Goal: Find specific page/section: Find specific page/section

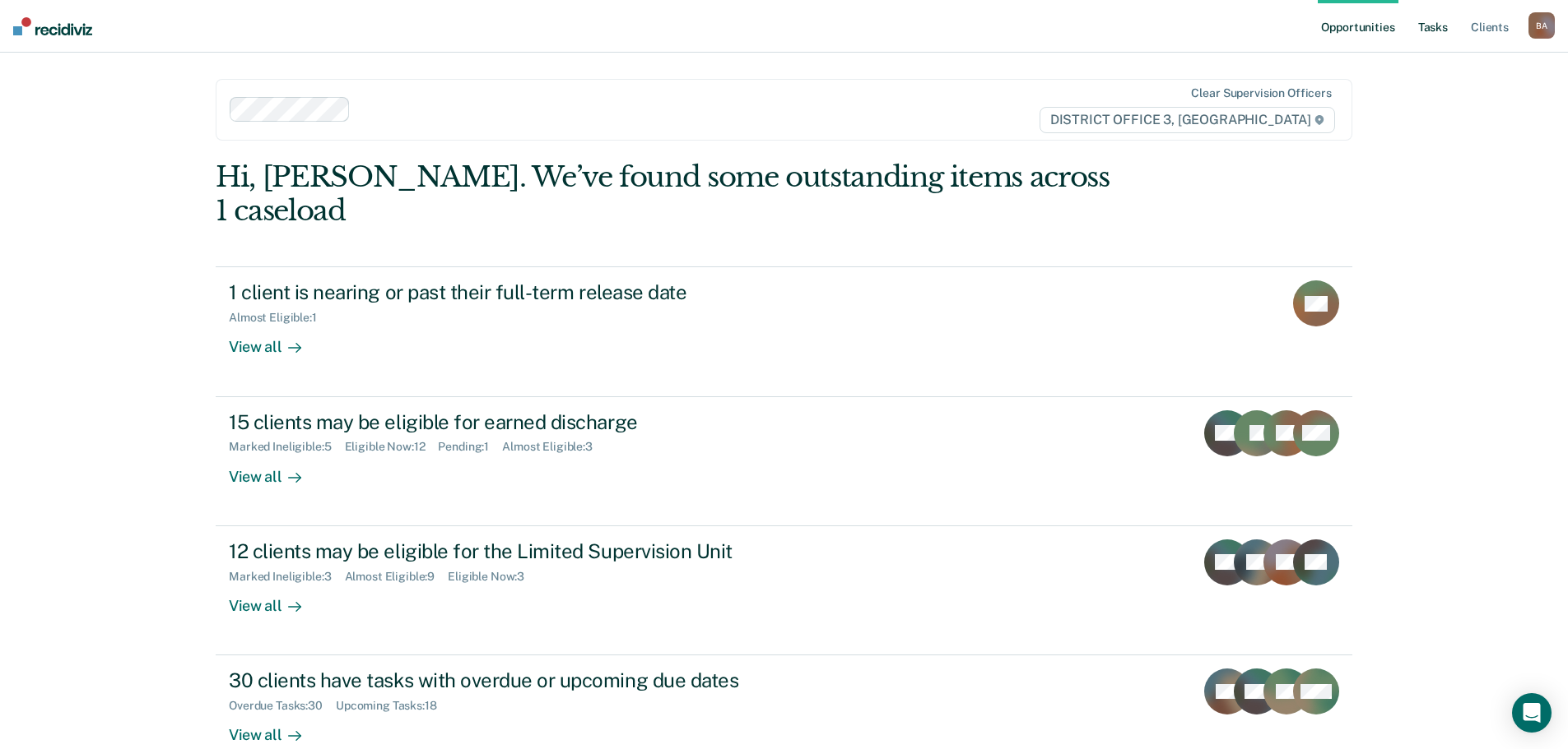
click at [1422, 28] on link "Tasks" at bounding box center [1432, 26] width 36 height 52
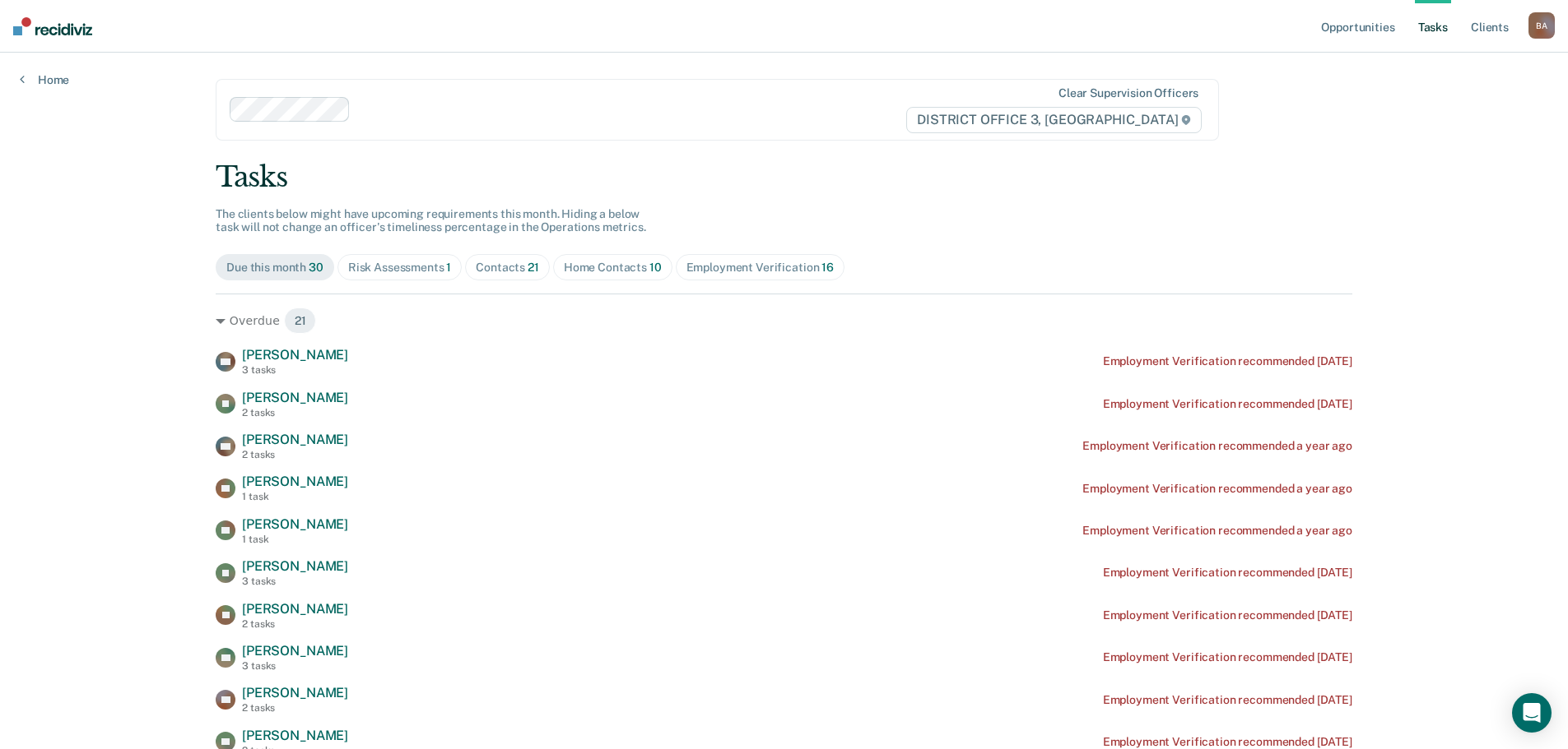
click at [631, 266] on div "Home Contacts 10" at bounding box center [612, 267] width 98 height 14
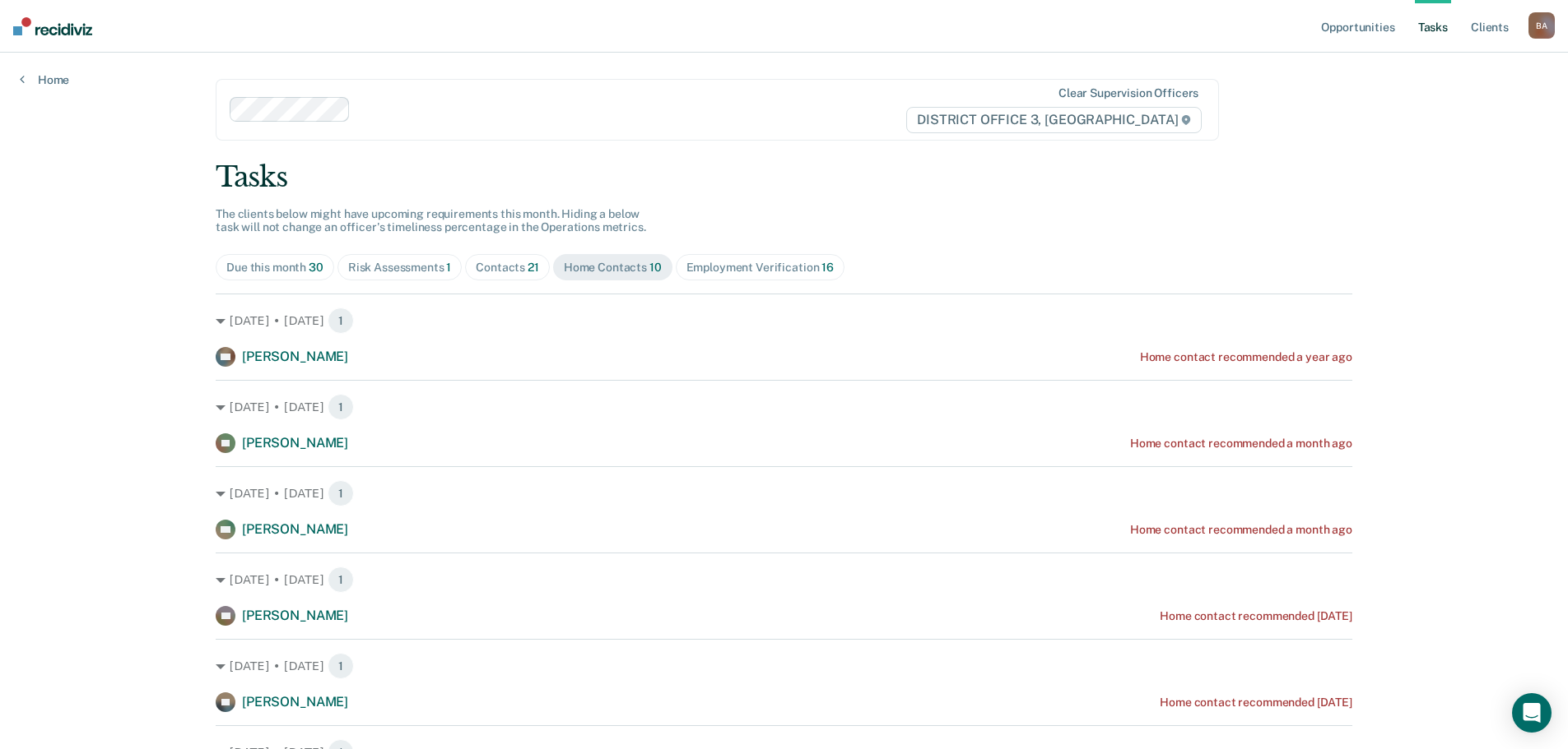
click at [502, 269] on div "Contacts 21" at bounding box center [508, 267] width 64 height 14
click at [408, 269] on div "Risk Assessments 1" at bounding box center [400, 267] width 104 height 14
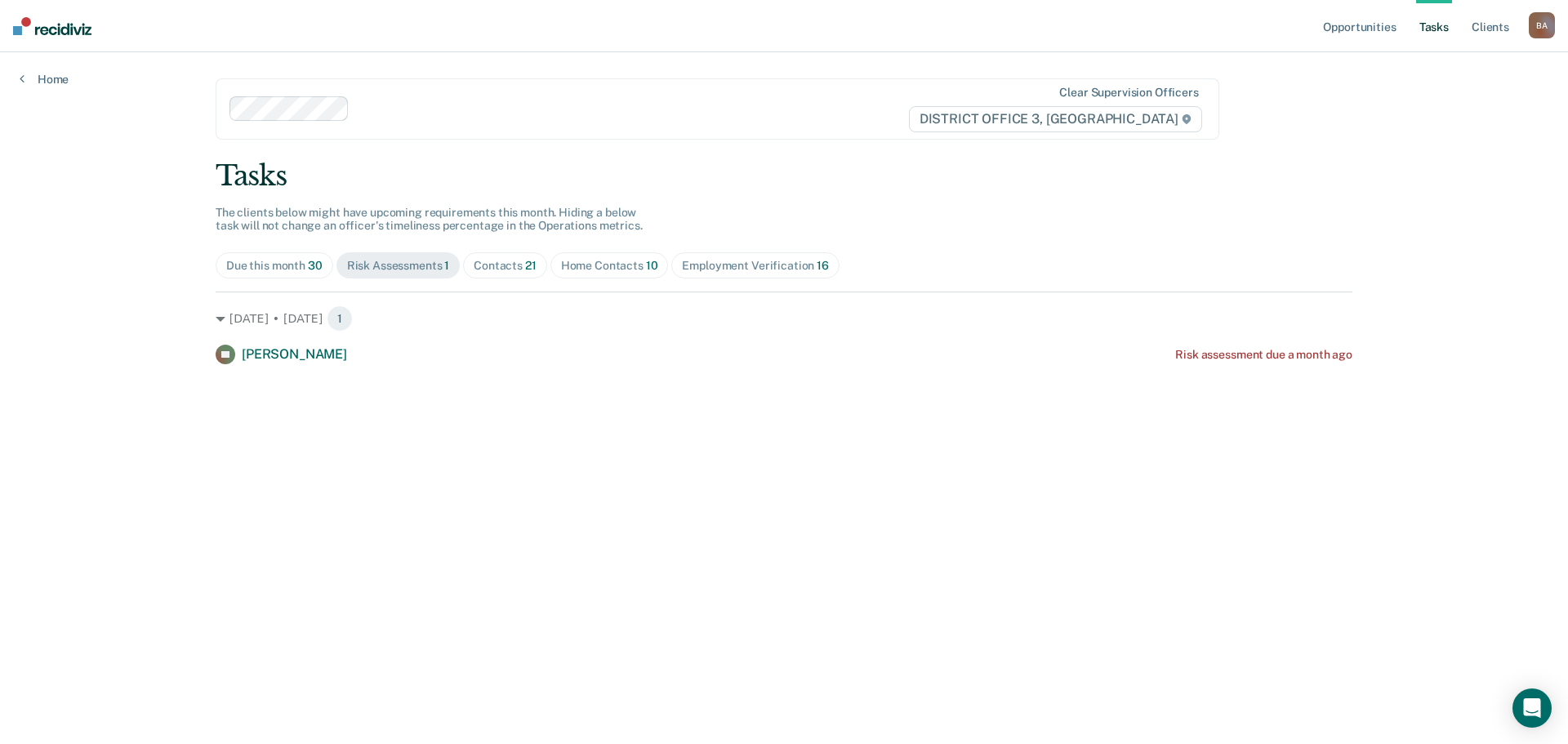
click at [511, 265] on div "Contacts 21" at bounding box center [505, 266] width 63 height 14
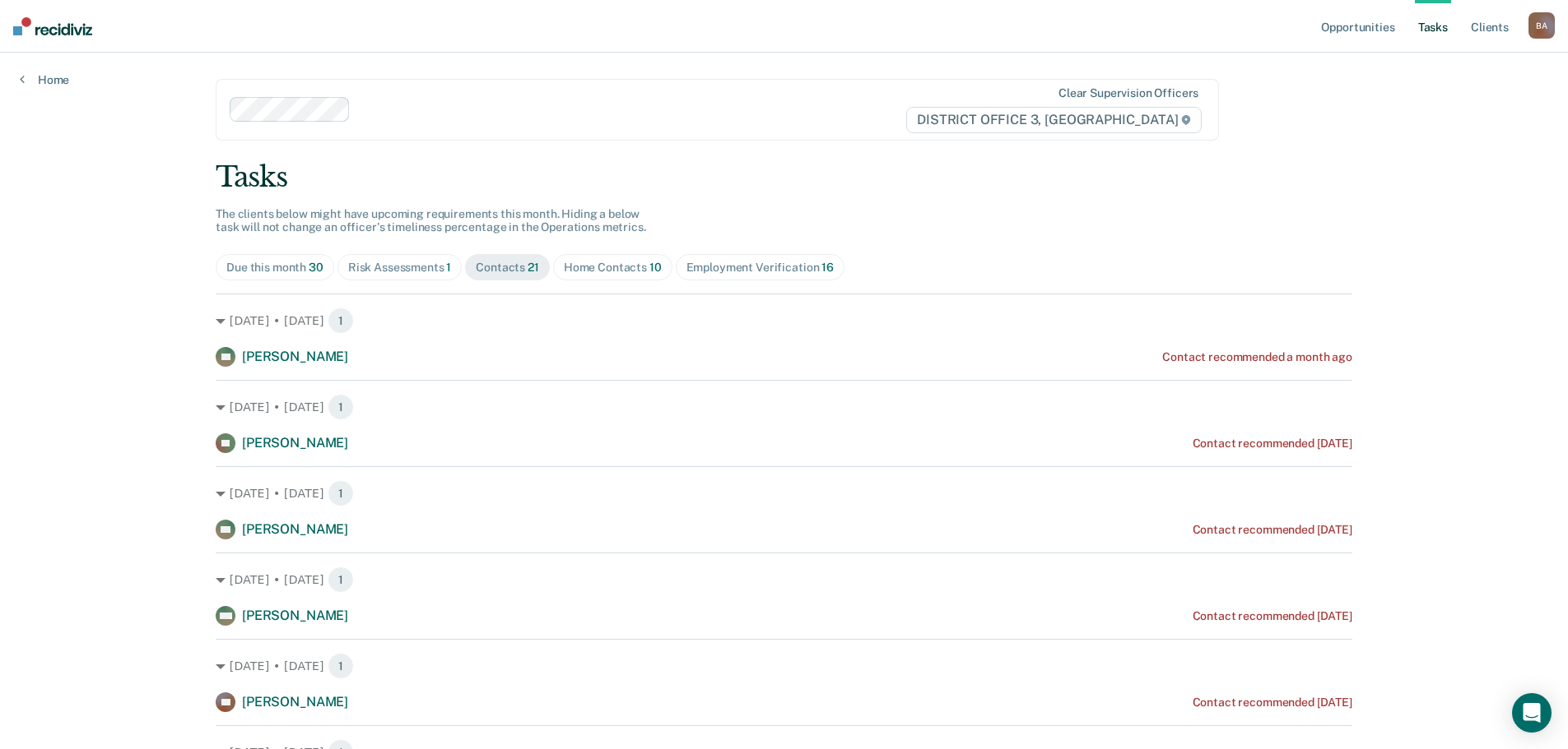
click at [369, 261] on div "Risk Assessments 1" at bounding box center [400, 267] width 104 height 14
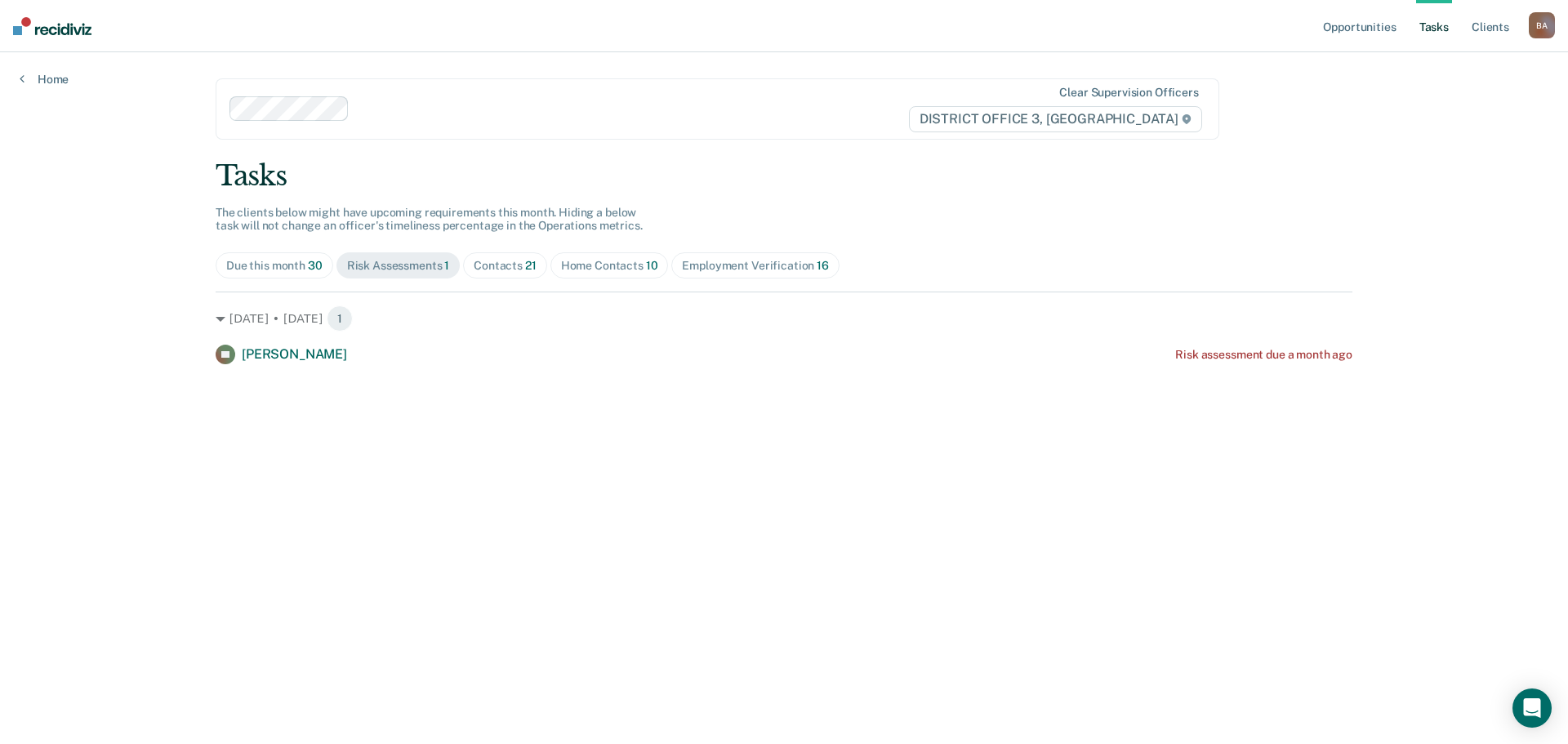
click at [490, 263] on div "Contacts 21" at bounding box center [505, 266] width 63 height 14
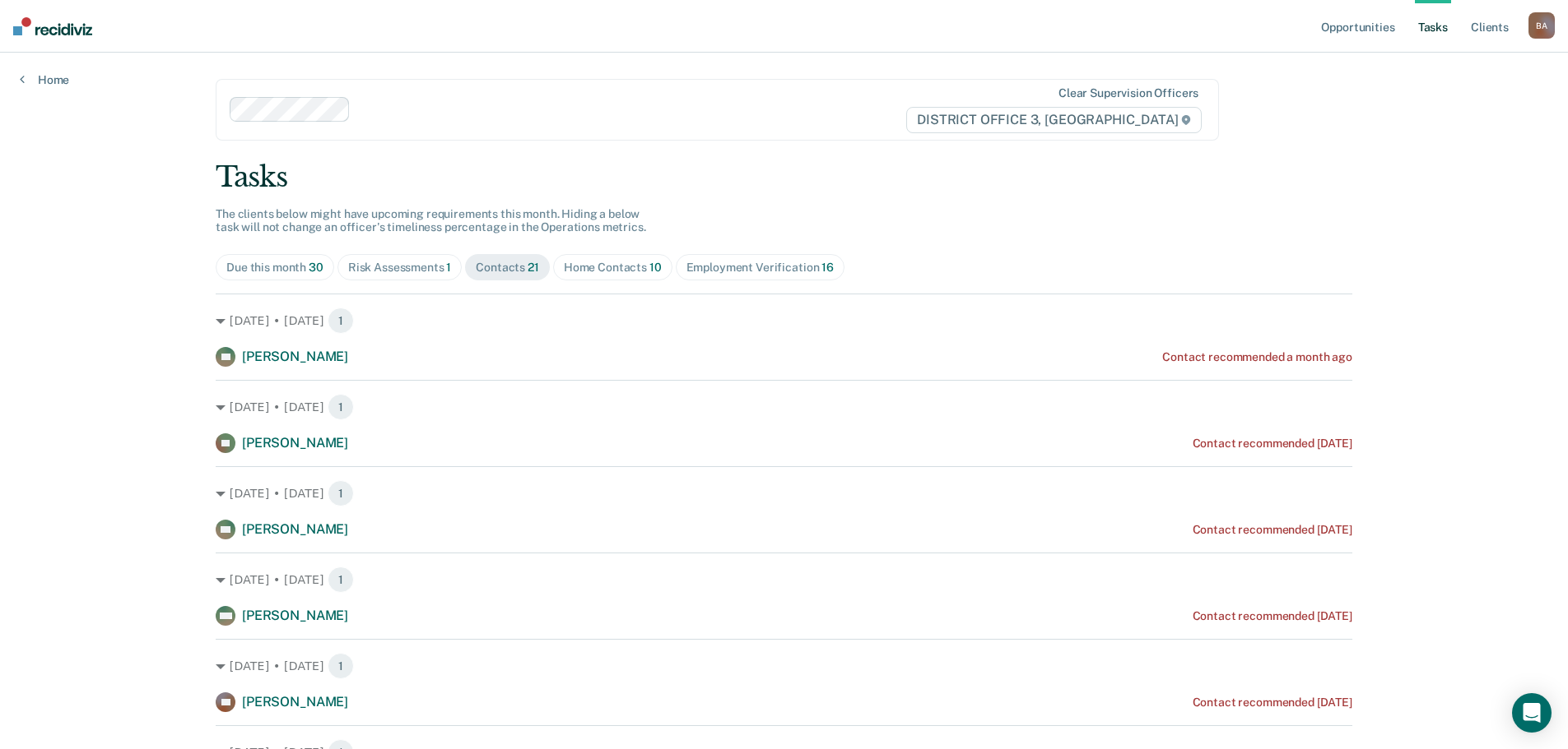
click at [647, 20] on nav "Opportunities Tasks Client s [PERSON_NAME] Profile How it works Log Out" at bounding box center [784, 26] width 1568 height 52
click at [772, 260] on div "Employment Verification 16" at bounding box center [760, 267] width 147 height 14
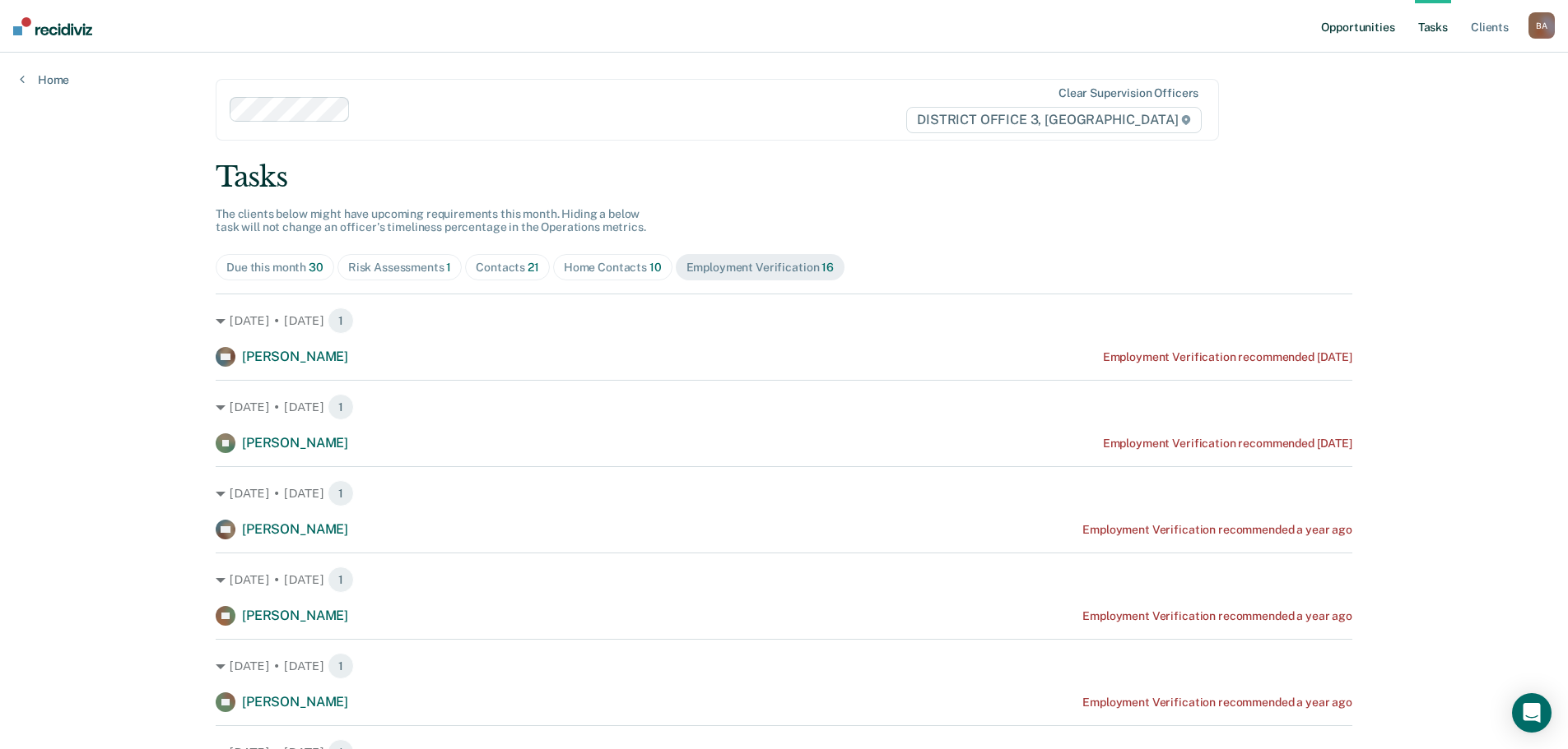
click at [1325, 29] on link "Opportunities" at bounding box center [1357, 26] width 80 height 52
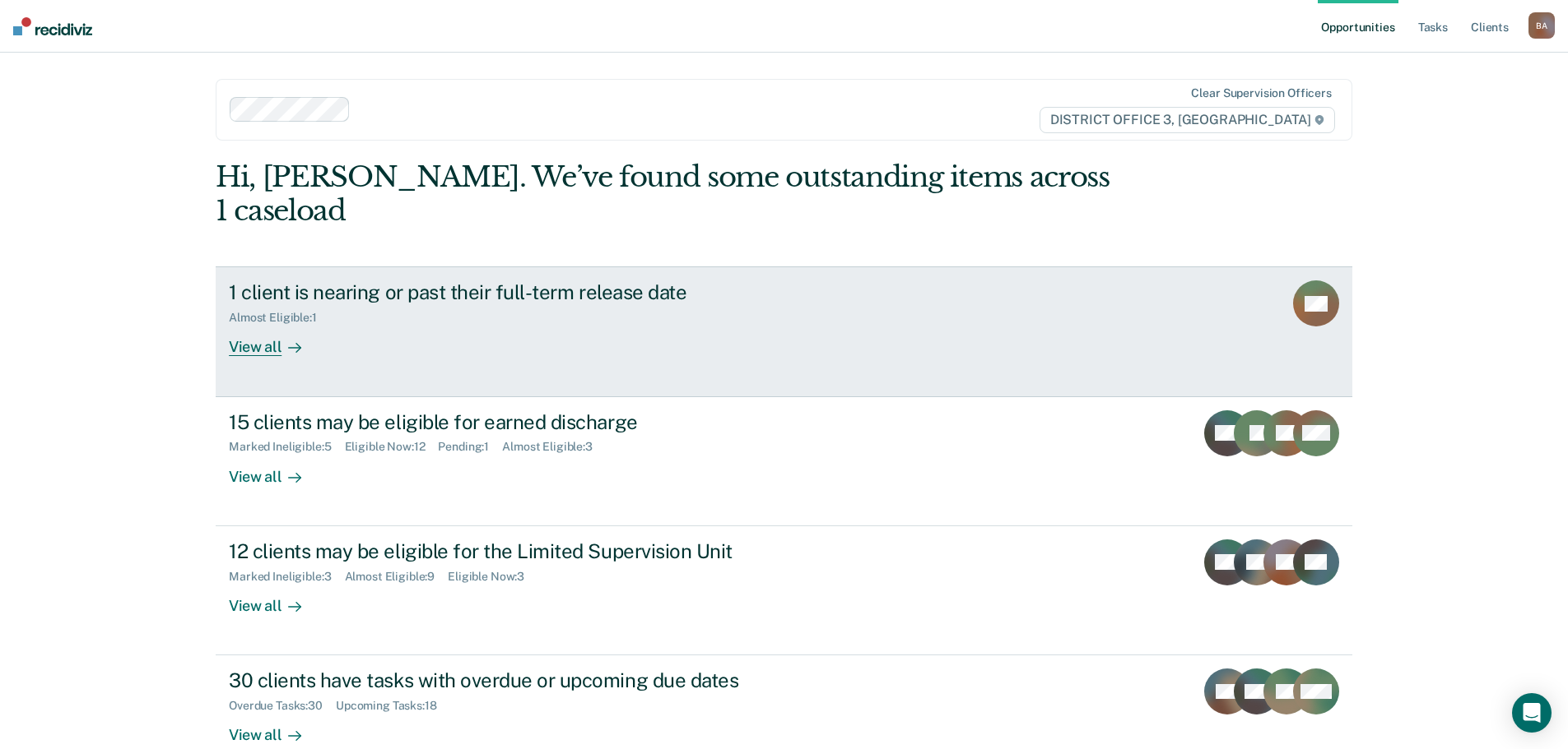
click at [248, 325] on div "View all" at bounding box center [275, 341] width 92 height 32
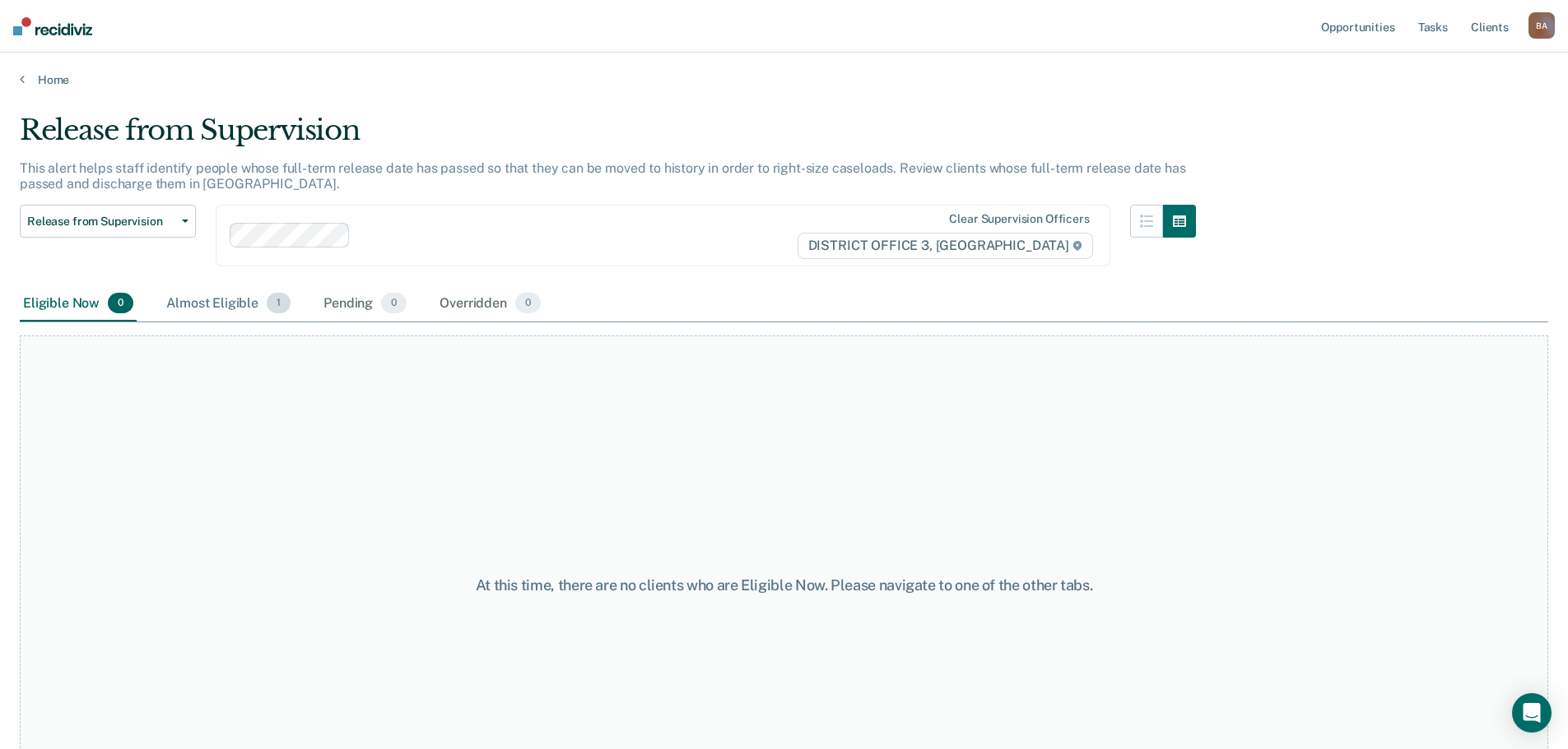
click at [278, 297] on span "1" at bounding box center [278, 304] width 24 height 21
